Goal: Task Accomplishment & Management: Manage account settings

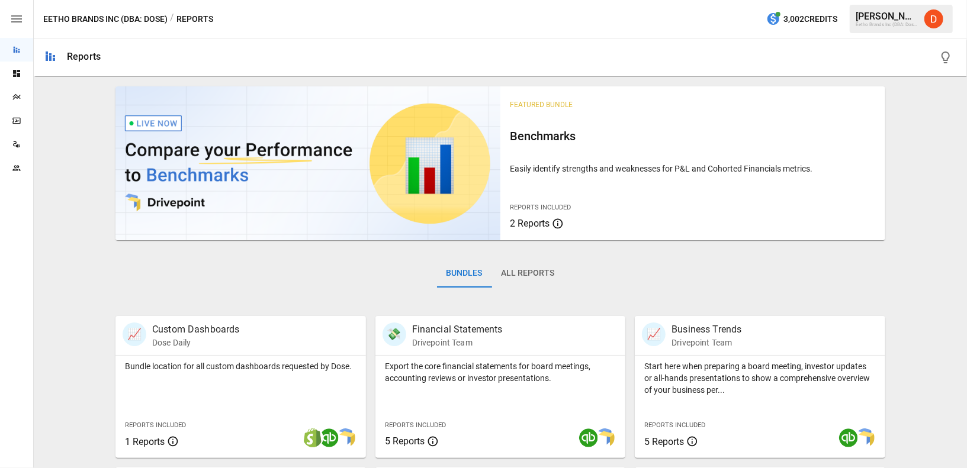
click at [938, 13] on img "Daley Meistrell" at bounding box center [933, 18] width 19 height 19
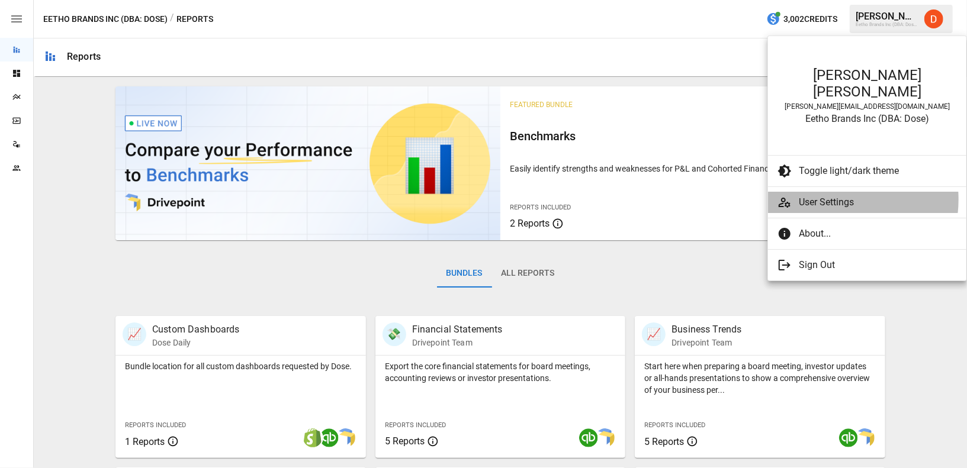
click at [830, 195] on span "User Settings" at bounding box center [878, 202] width 158 height 14
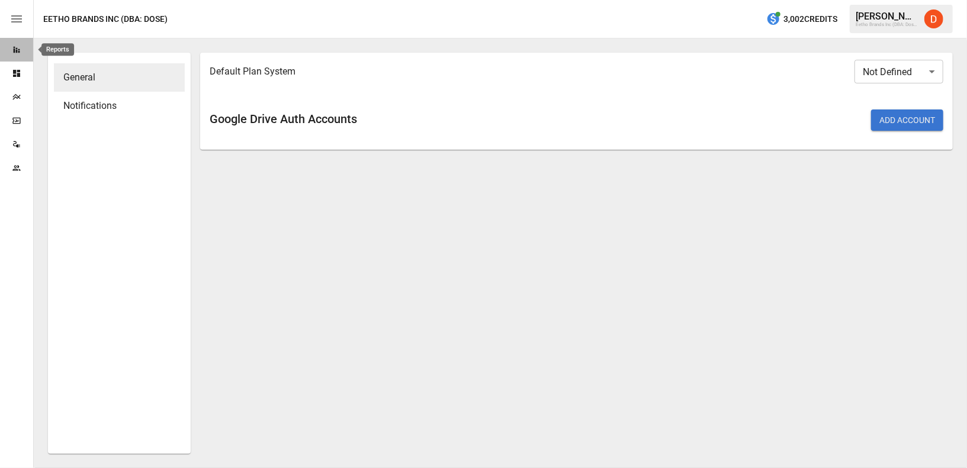
click at [16, 48] on icon "Reports" at bounding box center [17, 50] width 7 height 7
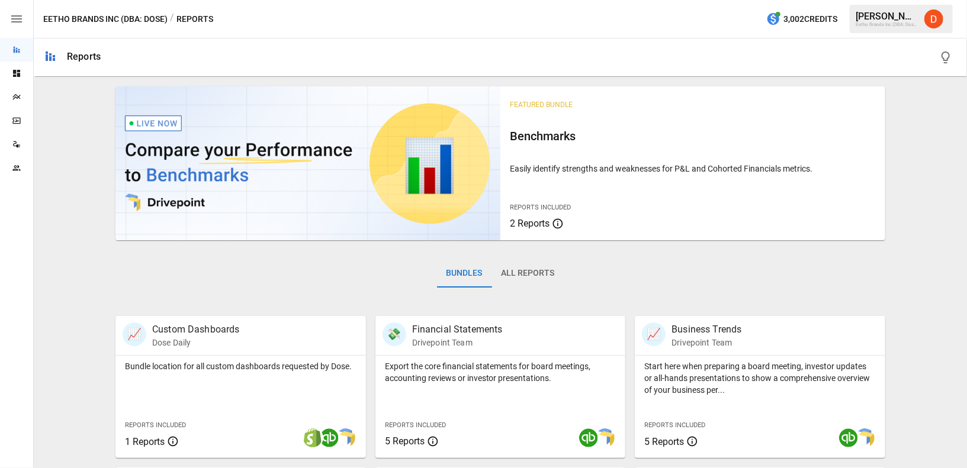
click at [941, 23] on img "Daley Meistrell" at bounding box center [933, 18] width 19 height 19
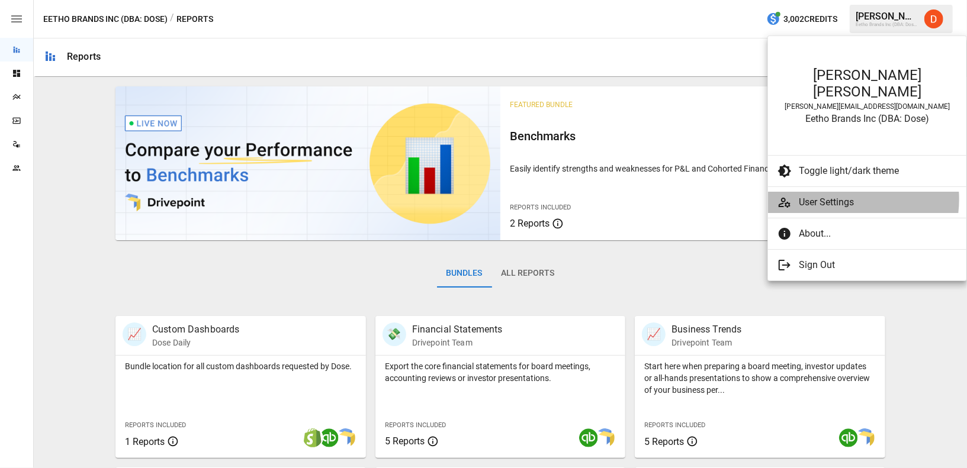
click at [835, 195] on span "User Settings" at bounding box center [878, 202] width 158 height 14
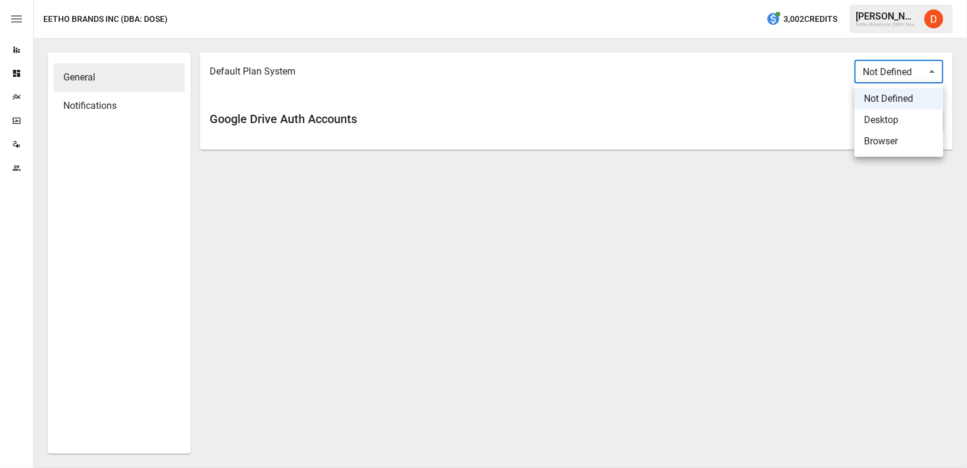
click at [914, 0] on body "Reports Dashboards Plans SmartModel ™ Data Sources Team Eetho Brands Inc (DBA: …" at bounding box center [483, 0] width 967 height 0
click at [898, 113] on li "Desktop" at bounding box center [899, 120] width 89 height 21
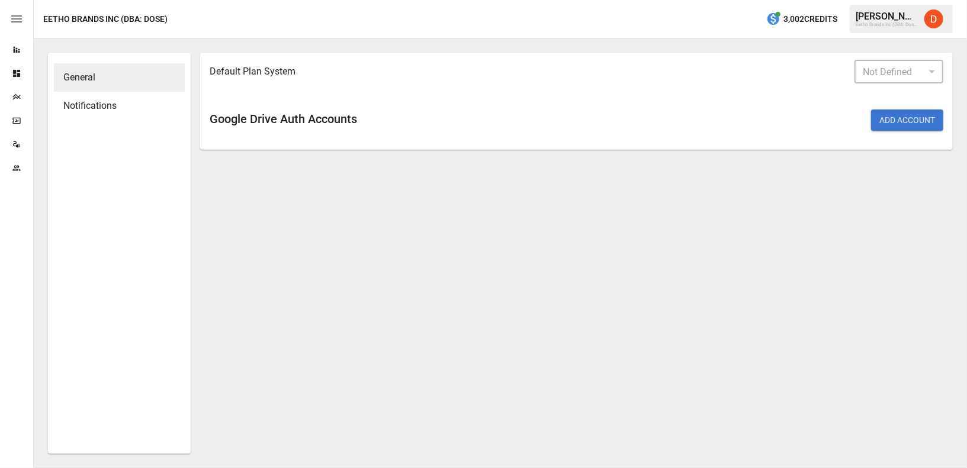
type input "*******"
click at [902, 118] on button "Add Account" at bounding box center [907, 120] width 72 height 21
click at [20, 97] on icon "Plans" at bounding box center [16, 96] width 9 height 9
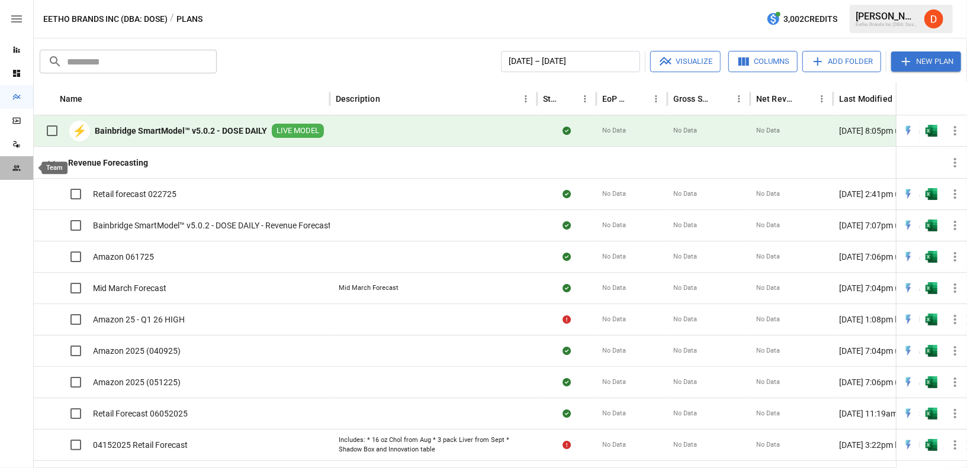
click at [12, 172] on icon "Team" at bounding box center [16, 167] width 9 height 9
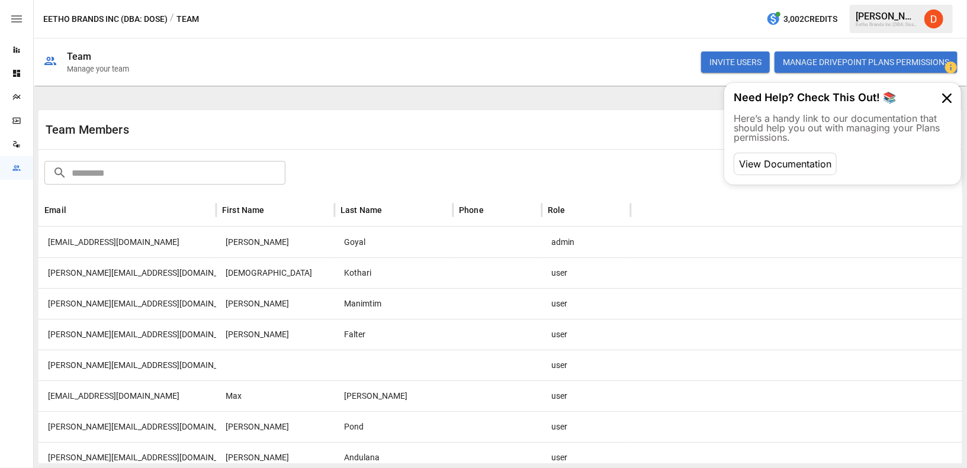
click at [745, 65] on button "INVITE USERS" at bounding box center [735, 62] width 69 height 21
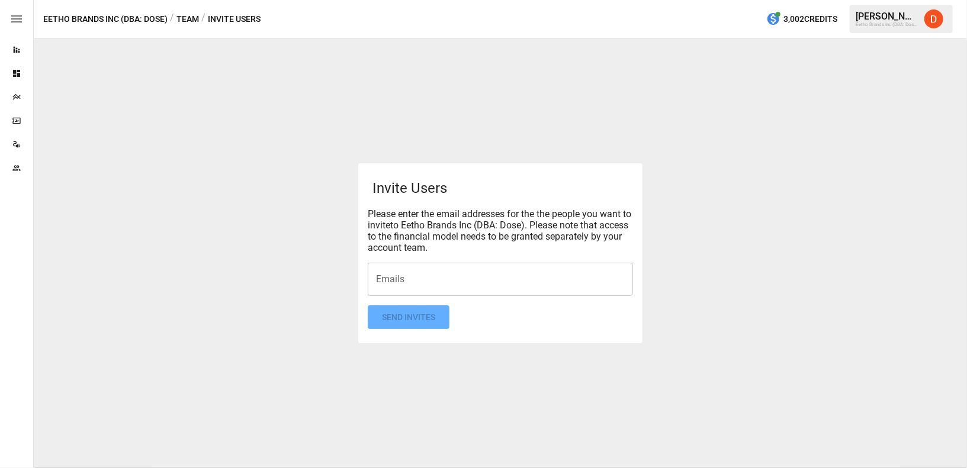
click at [407, 275] on input "Emails" at bounding box center [500, 279] width 255 height 23
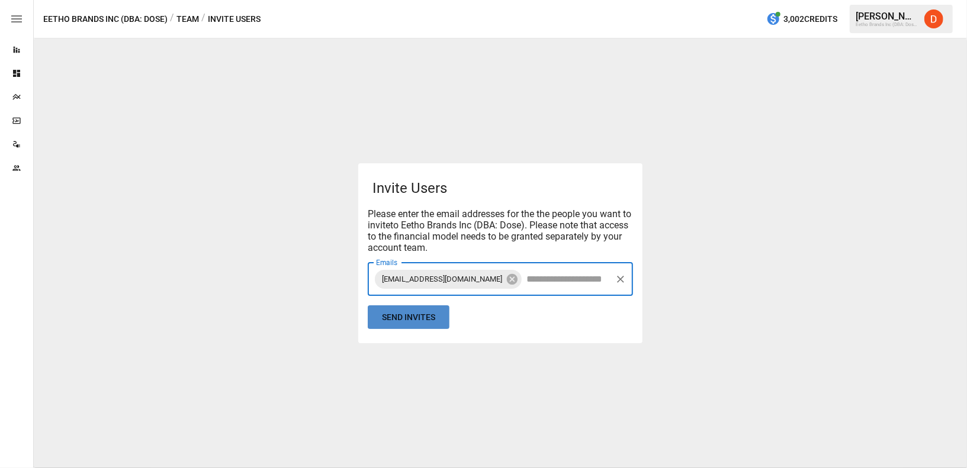
click at [417, 318] on button "Send Invites" at bounding box center [409, 318] width 82 height 24
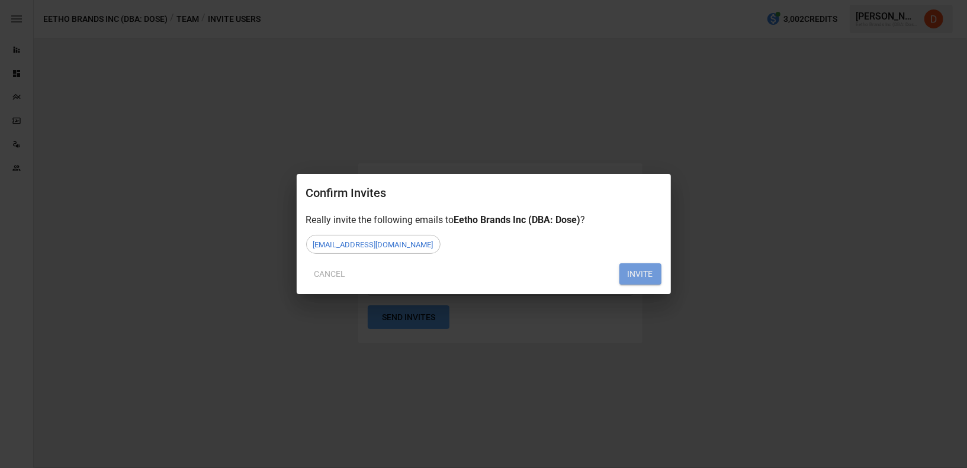
click at [641, 272] on button "INVITE" at bounding box center [640, 274] width 42 height 21
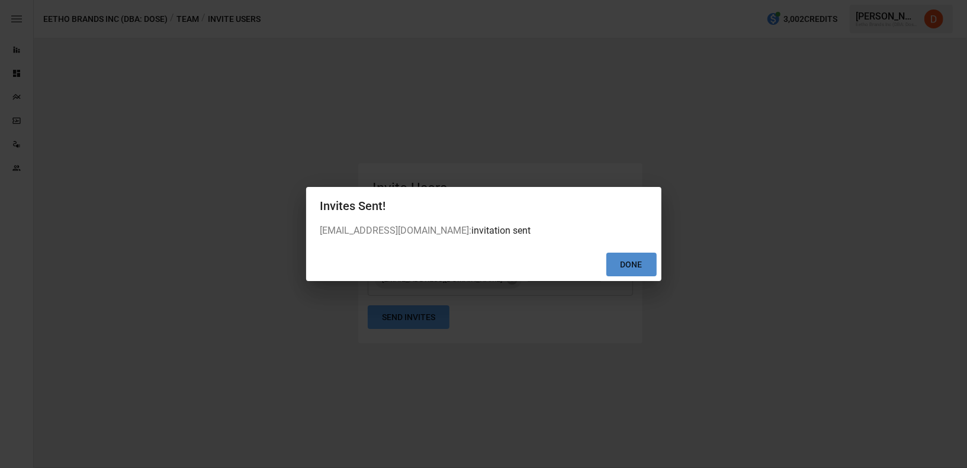
click at [633, 264] on button "Done" at bounding box center [631, 265] width 50 height 24
